Goal: Information Seeking & Learning: Find specific fact

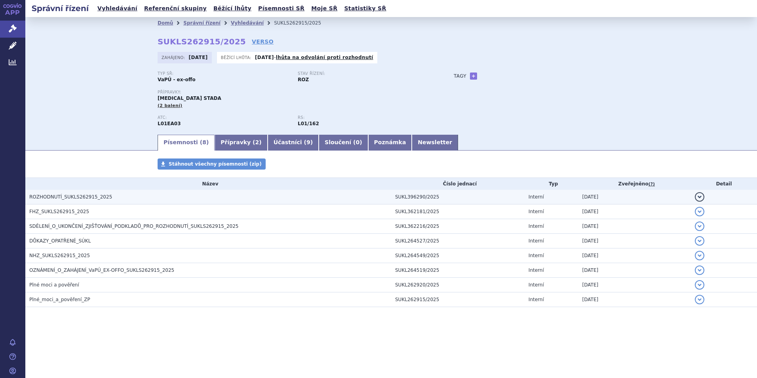
drag, startPoint x: 0, startPoint y: 0, endPoint x: 62, endPoint y: 196, distance: 205.9
click at [62, 196] on span "ROZHODNUTÍ_SUKLS262915_2025" at bounding box center [70, 197] width 83 height 6
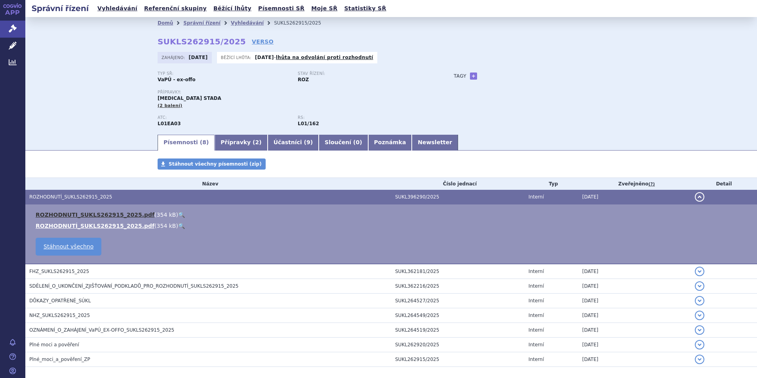
click at [97, 215] on link "ROZHODNUTI_SUKLS262915_2025.pdf" at bounding box center [95, 214] width 119 height 6
click at [119, 213] on link "ROZHODNUTI_SUKLS262915_2025.pdf" at bounding box center [95, 214] width 119 height 6
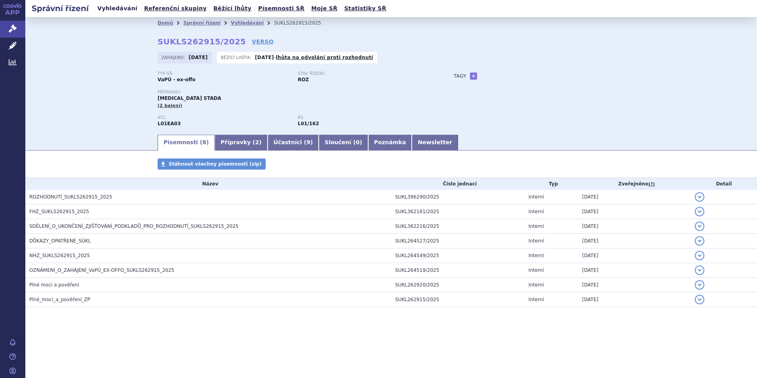
click at [115, 4] on link "Vyhledávání" at bounding box center [117, 8] width 45 height 11
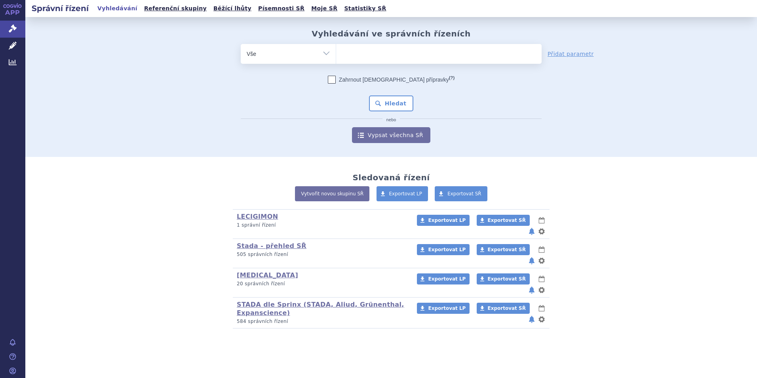
click at [364, 52] on ul at bounding box center [439, 52] width 206 height 17
click at [336, 52] on select at bounding box center [336, 54] width 0 height 20
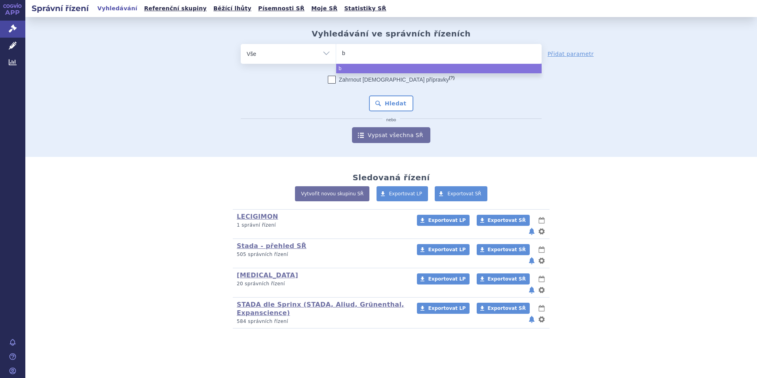
type input "be"
type input "beb"
type input "be"
type input "bev"
type input "bevi"
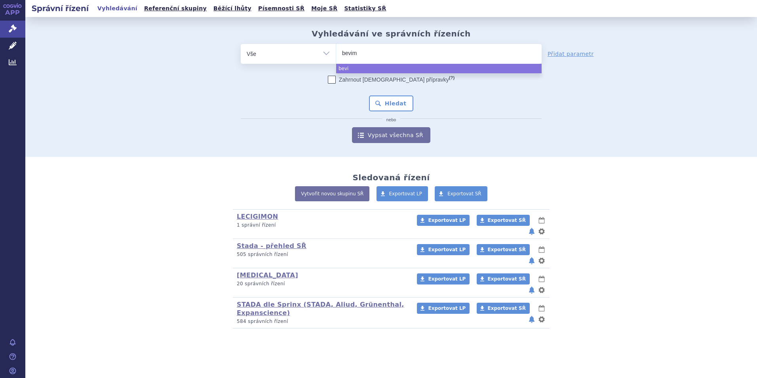
type input "beviml"
type input "bevimla"
type input "bevimlatr"
type input "bevimlar"
select select "bevimlar"
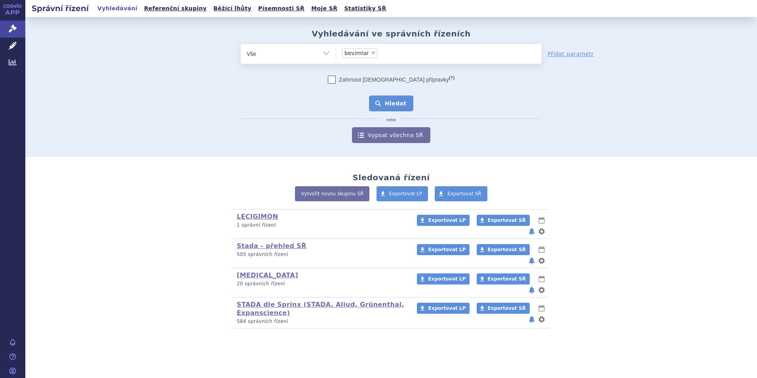
click at [383, 104] on button "Hledat" at bounding box center [391, 103] width 45 height 16
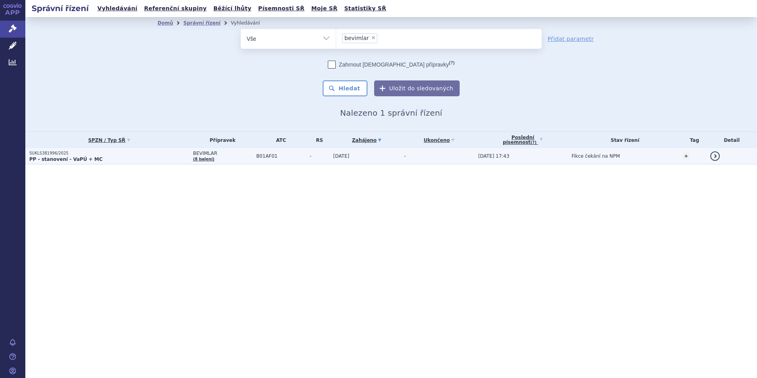
click at [51, 159] on strong "PP - stanovení - VaPÚ + MC" at bounding box center [65, 159] width 73 height 6
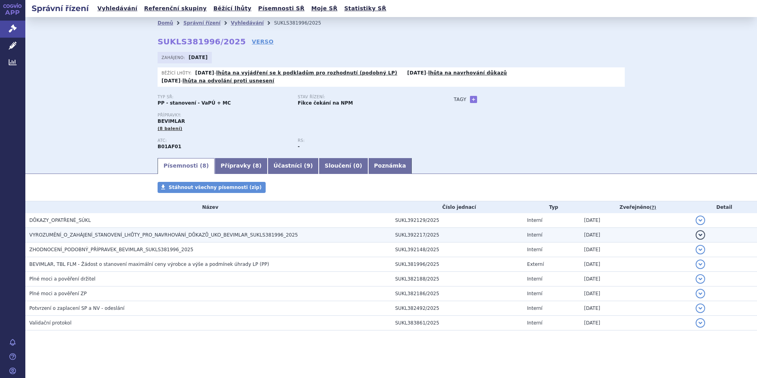
drag, startPoint x: 0, startPoint y: 0, endPoint x: 117, endPoint y: 225, distance: 253.6
click at [117, 232] on span "VYROZUMĚNÍ_O_ZAHÁJENÍ_STANOVENÍ_LHŮTY_PRO_NAVRHOVÁNÍ_DŮKAZŮ_UKO_BEVIMLAR_SUKLS3…" at bounding box center [163, 235] width 269 height 6
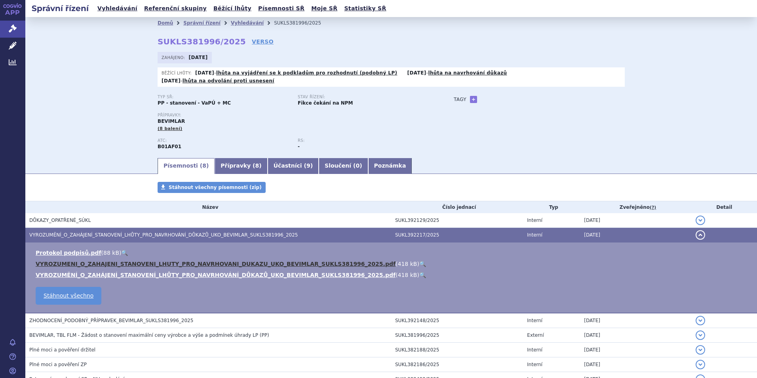
click at [181, 261] on link "VYROZUMENI_O_ZAHAJENI_STANOVENI_LHUTY_PRO_NAVRHOVANI_DUKAZU_UKO_BEVIMLAR_SUKLS3…" at bounding box center [216, 264] width 360 height 6
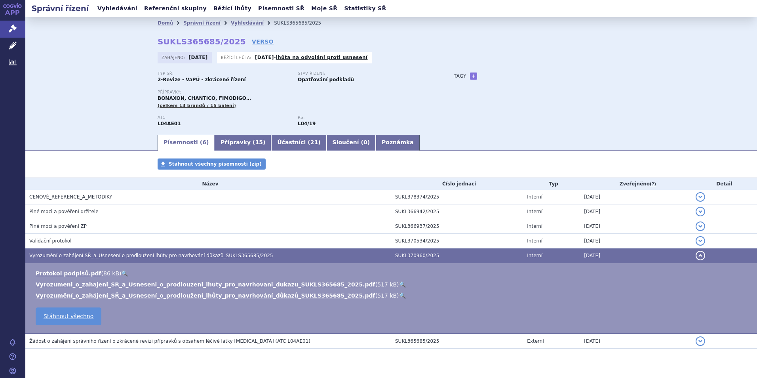
scroll to position [18, 0]
